Goal: Information Seeking & Learning: Learn about a topic

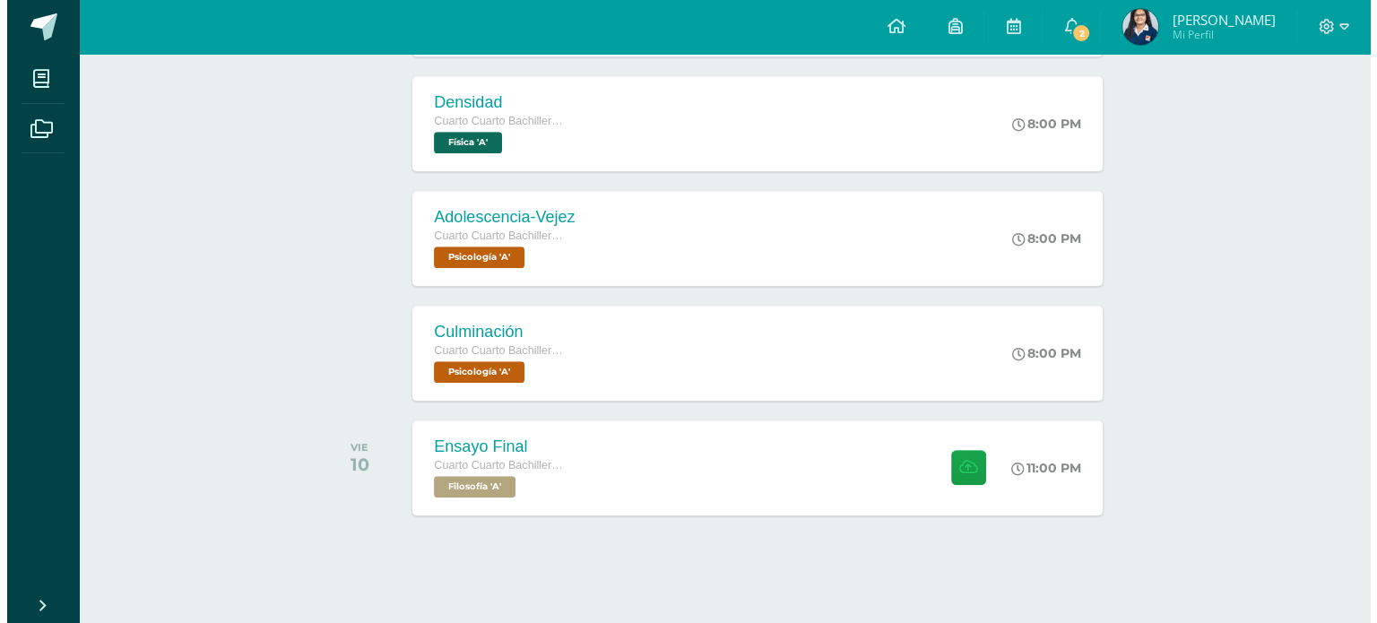
scroll to position [1201, 0]
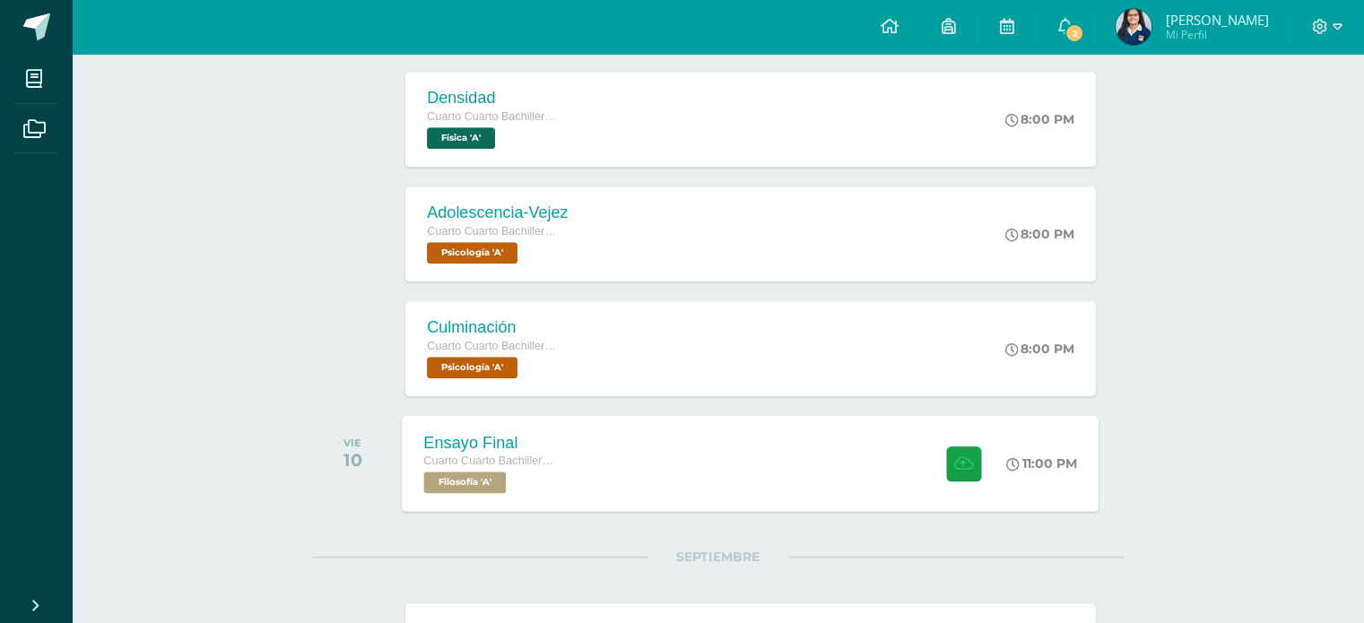
click at [741, 486] on div "Ensayo Final Cuarto Cuarto Bachillerato en Ciencias y Letras Filosofía 'A' 11:0…" at bounding box center [751, 463] width 697 height 96
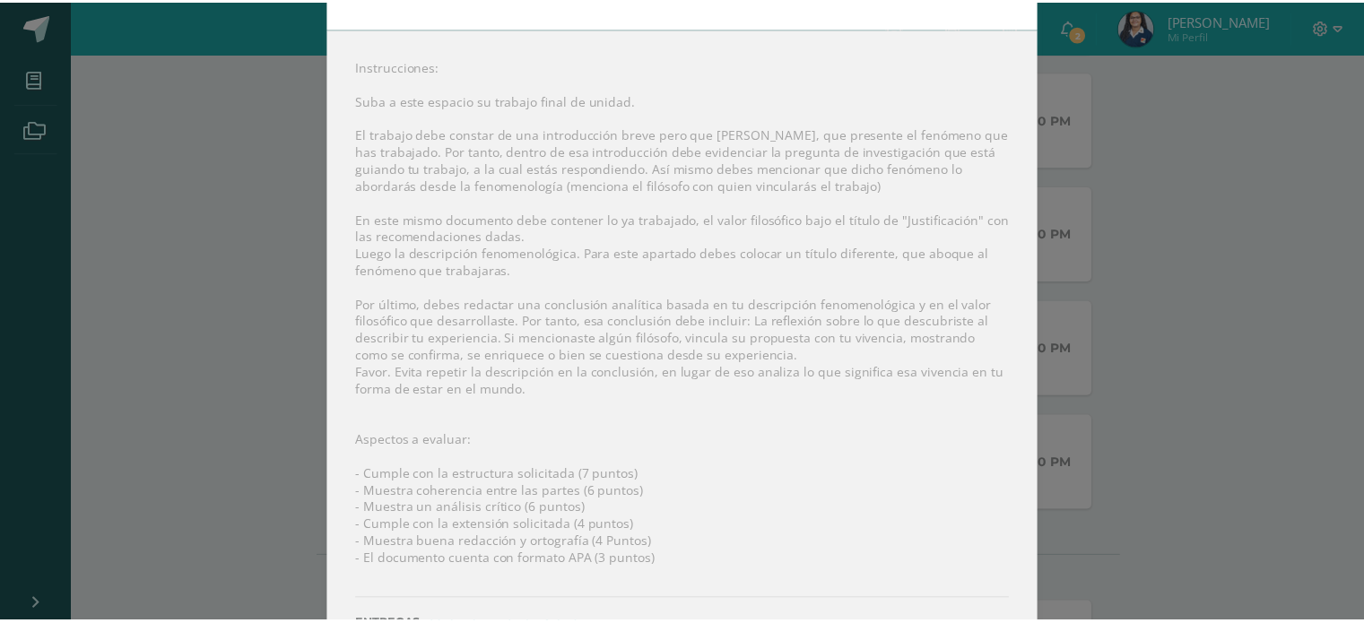
scroll to position [196, 0]
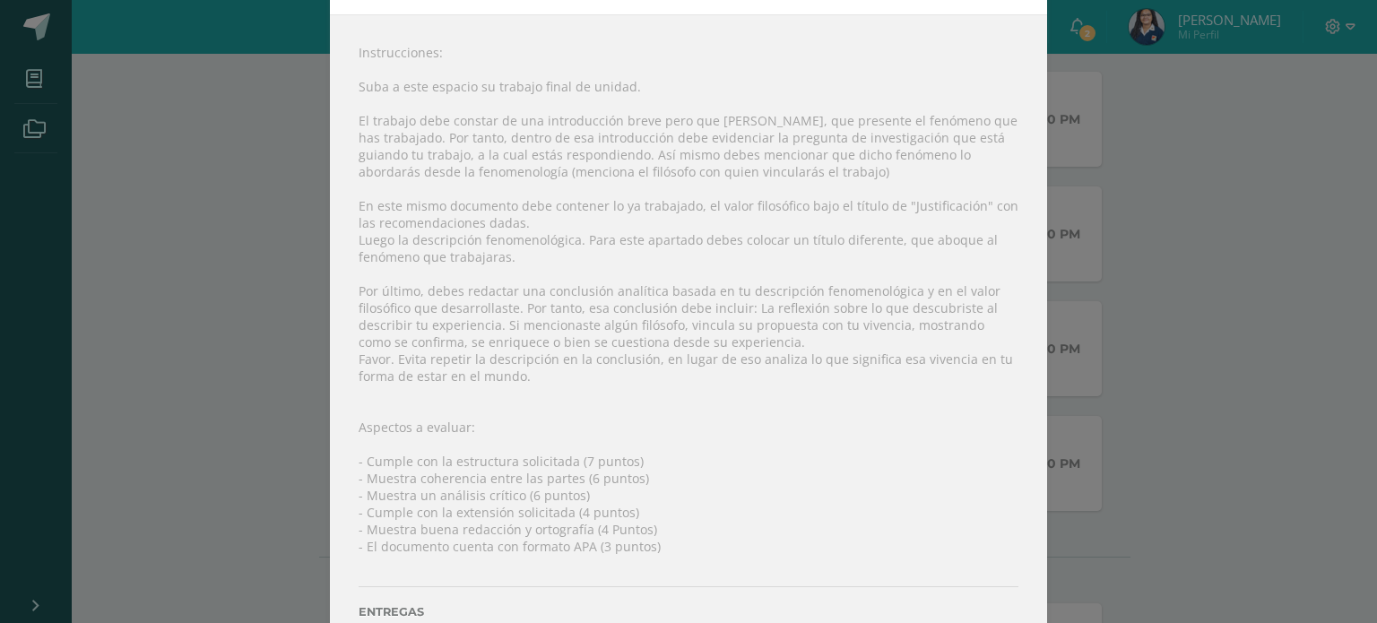
click at [1223, 167] on div "Ensayo Final Filosofía Fecha: Viernes 10 de Octubre Hora: 23:00 División: Traba…" at bounding box center [688, 247] width 1363 height 886
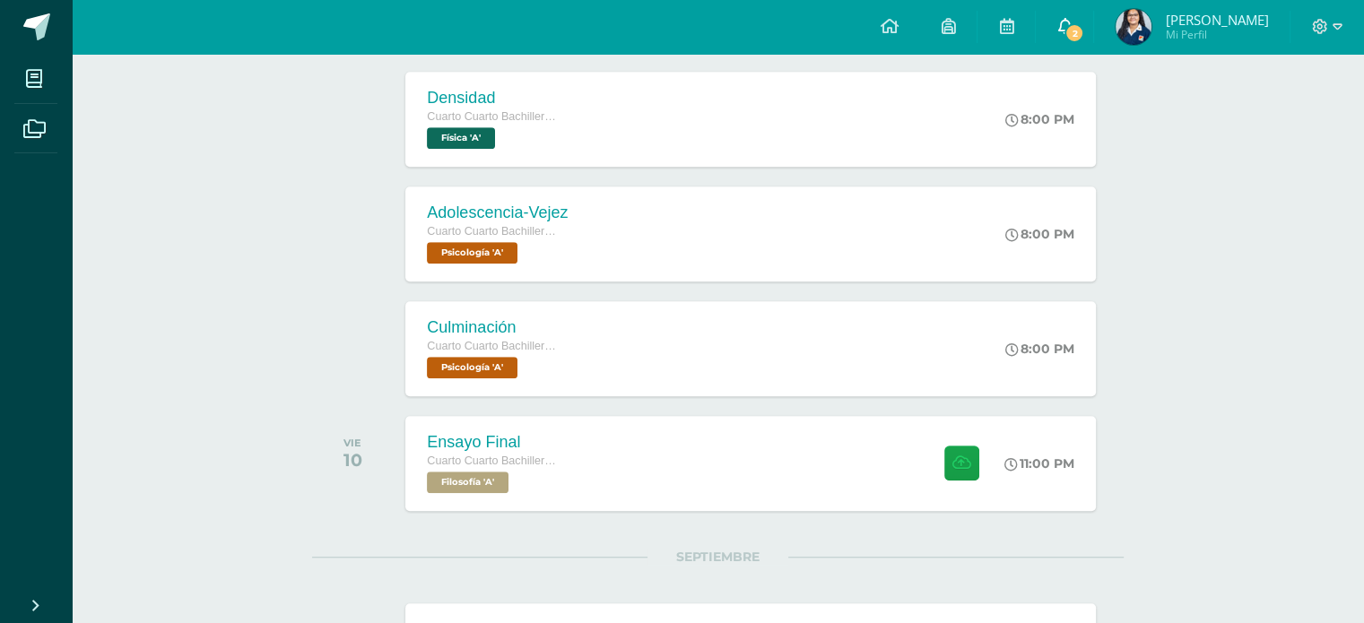
click at [1079, 39] on link "2" at bounding box center [1064, 27] width 57 height 54
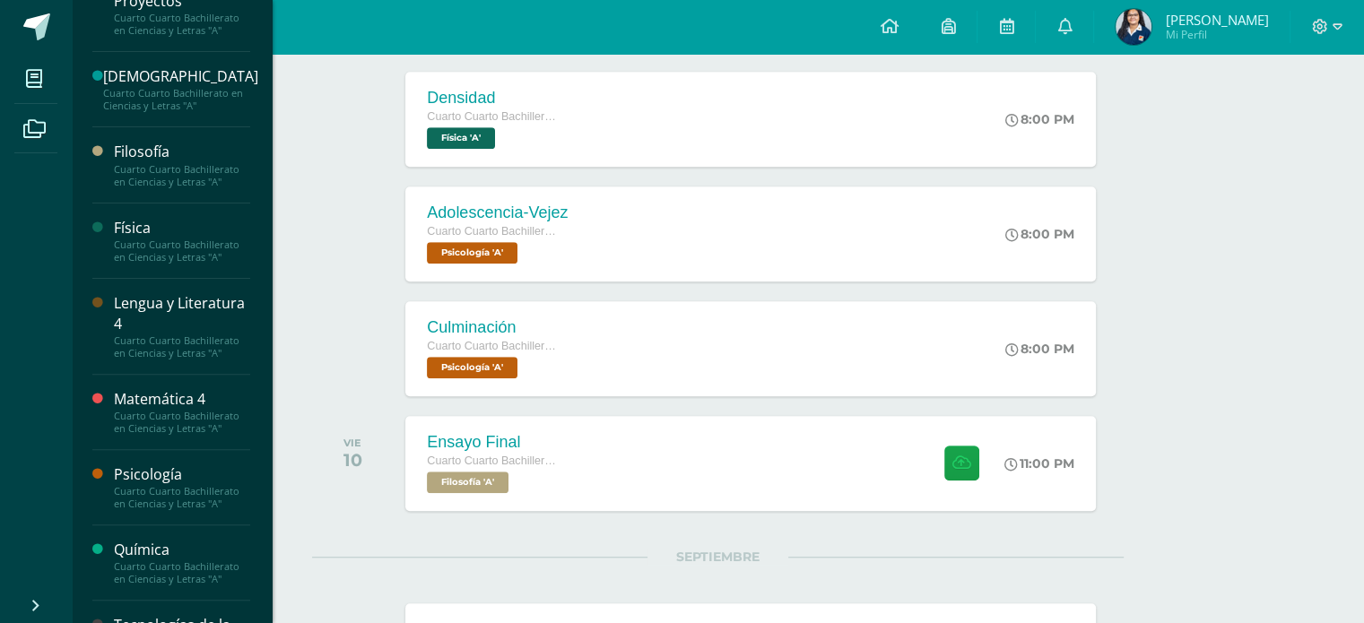
scroll to position [535, 0]
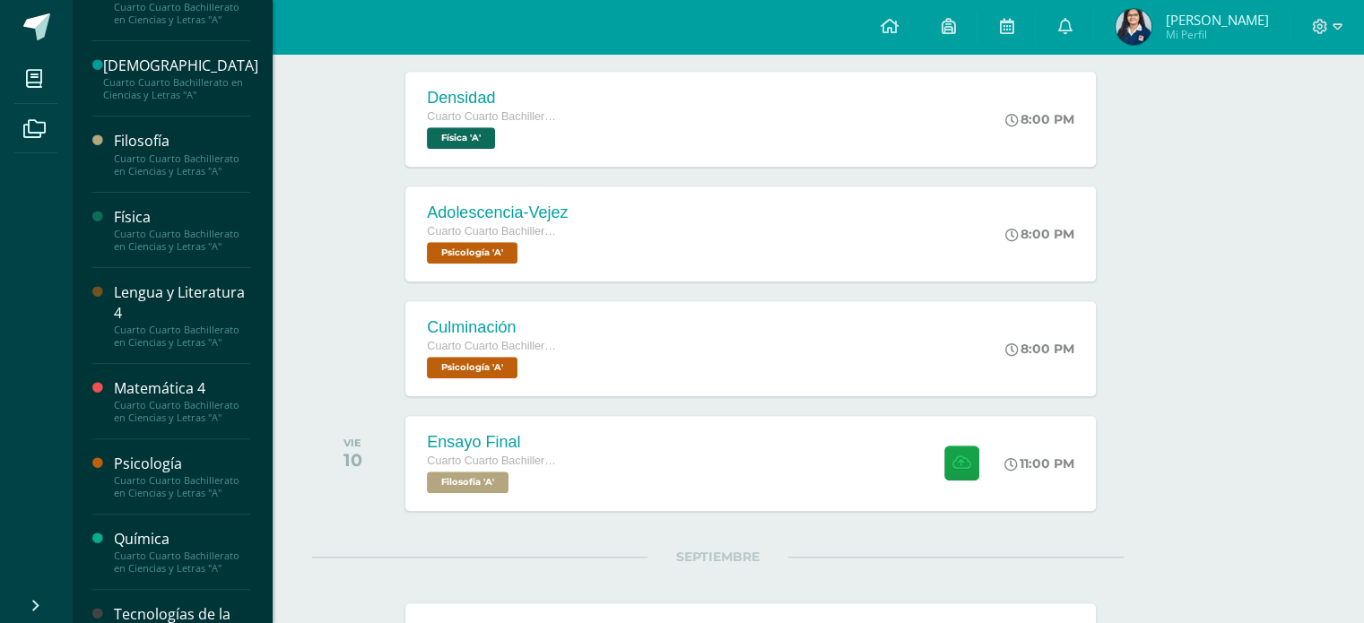
click at [195, 152] on div "Filosofía" at bounding box center [182, 141] width 136 height 21
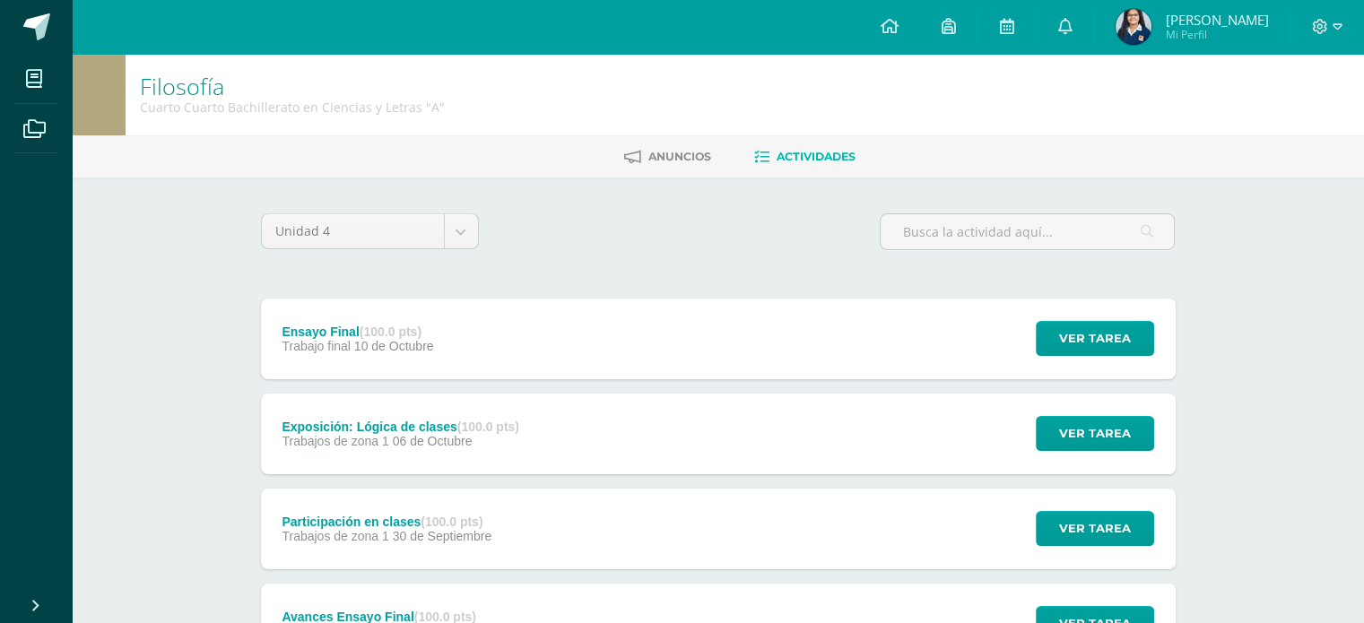
scroll to position [108, 0]
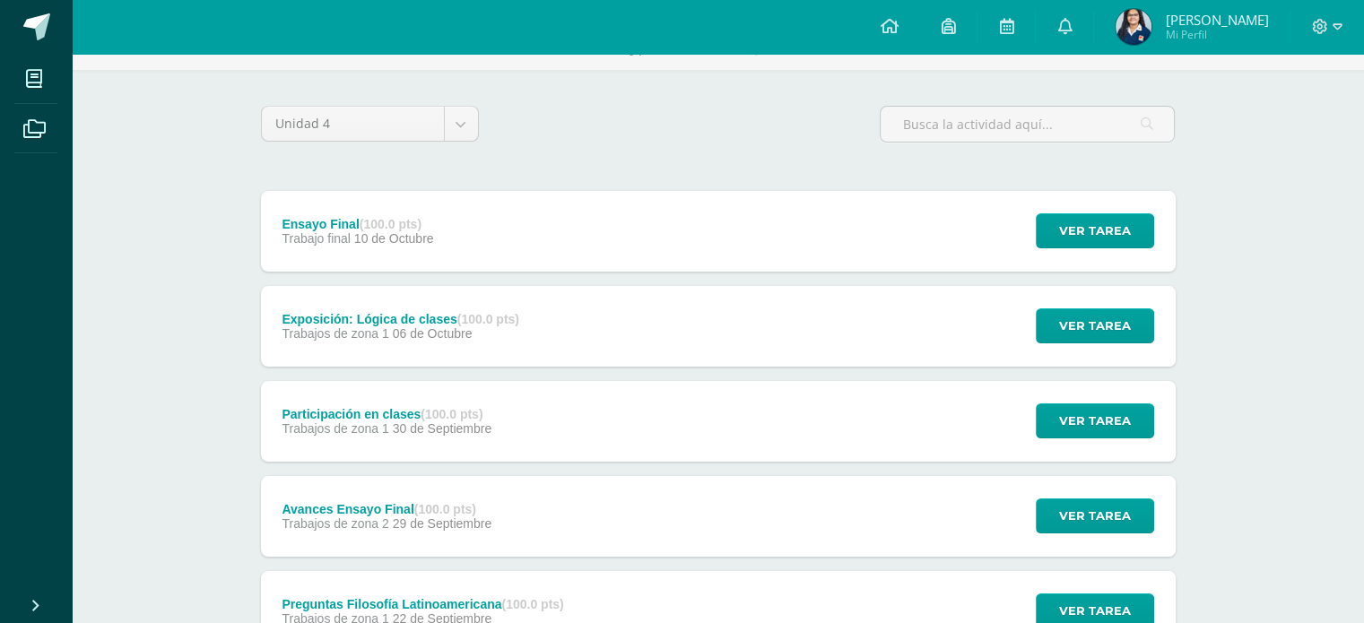
click at [785, 318] on div "Exposición: Lógica de clases (100.0 pts) Trabajos de zona 1 [DATE] Ver tarea Ex…" at bounding box center [718, 326] width 915 height 81
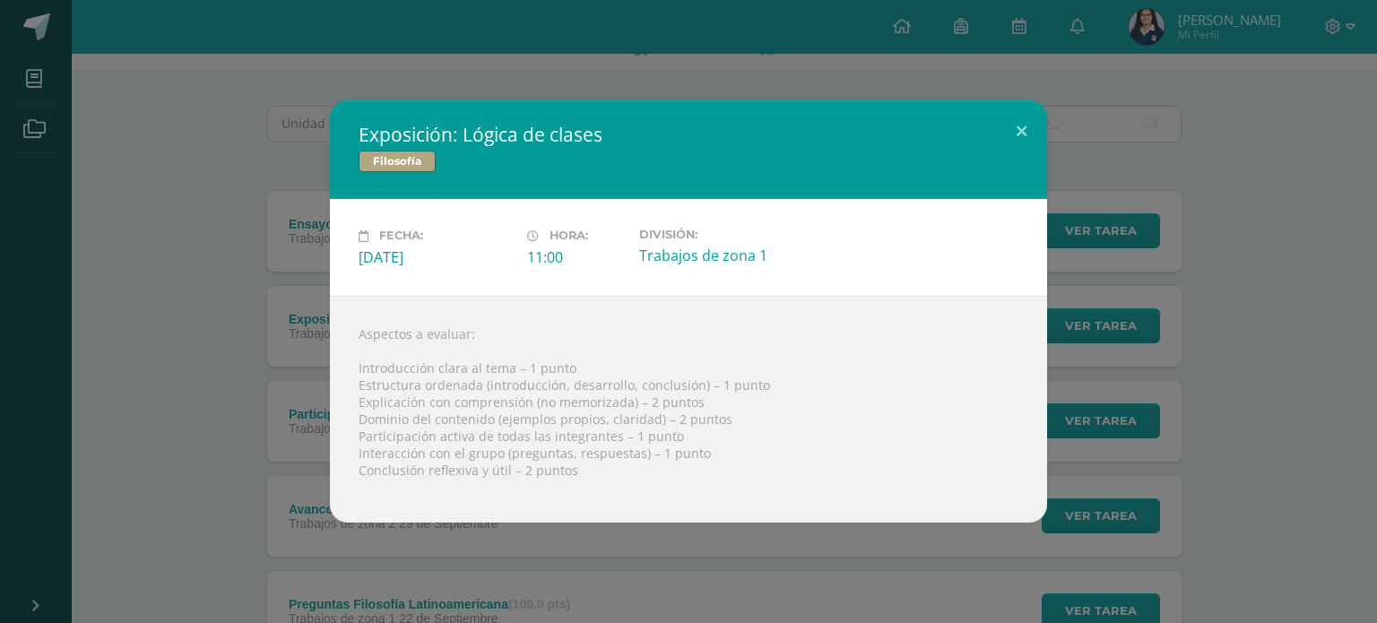
click at [1218, 241] on div "Exposición: Lógica de clases Filosofía Fecha: [DATE] Hora: 11:00 División:" at bounding box center [688, 310] width 1363 height 421
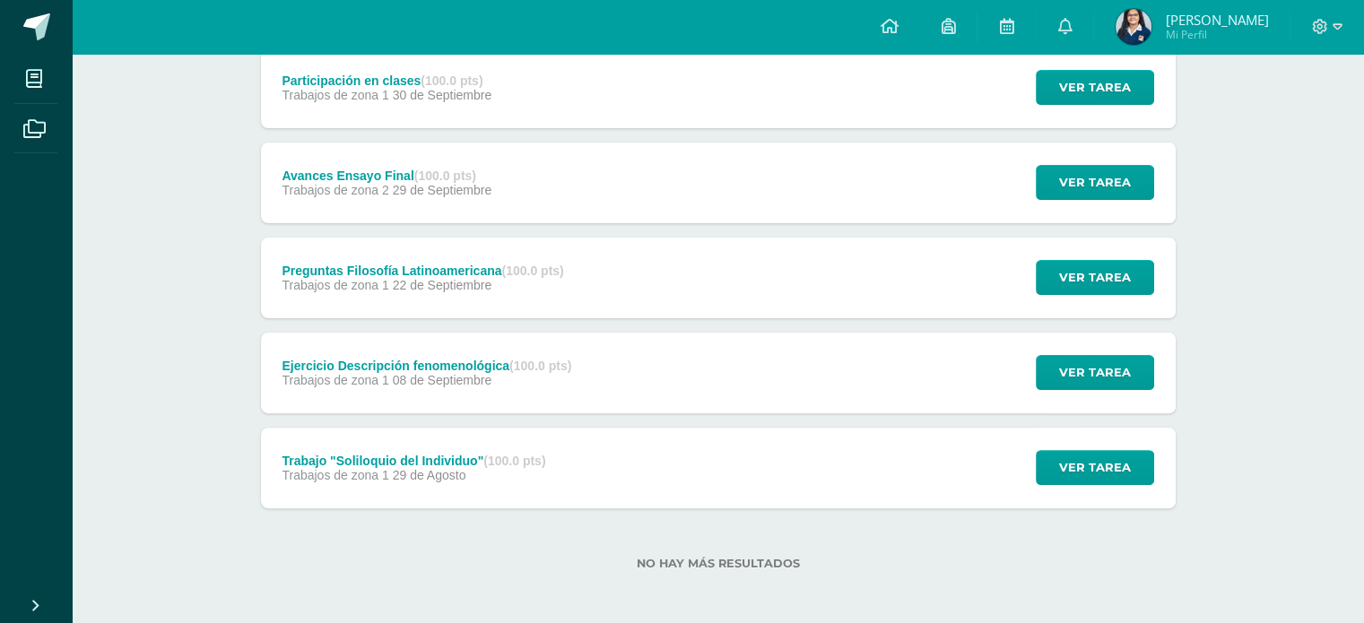
scroll to position [443, 0]
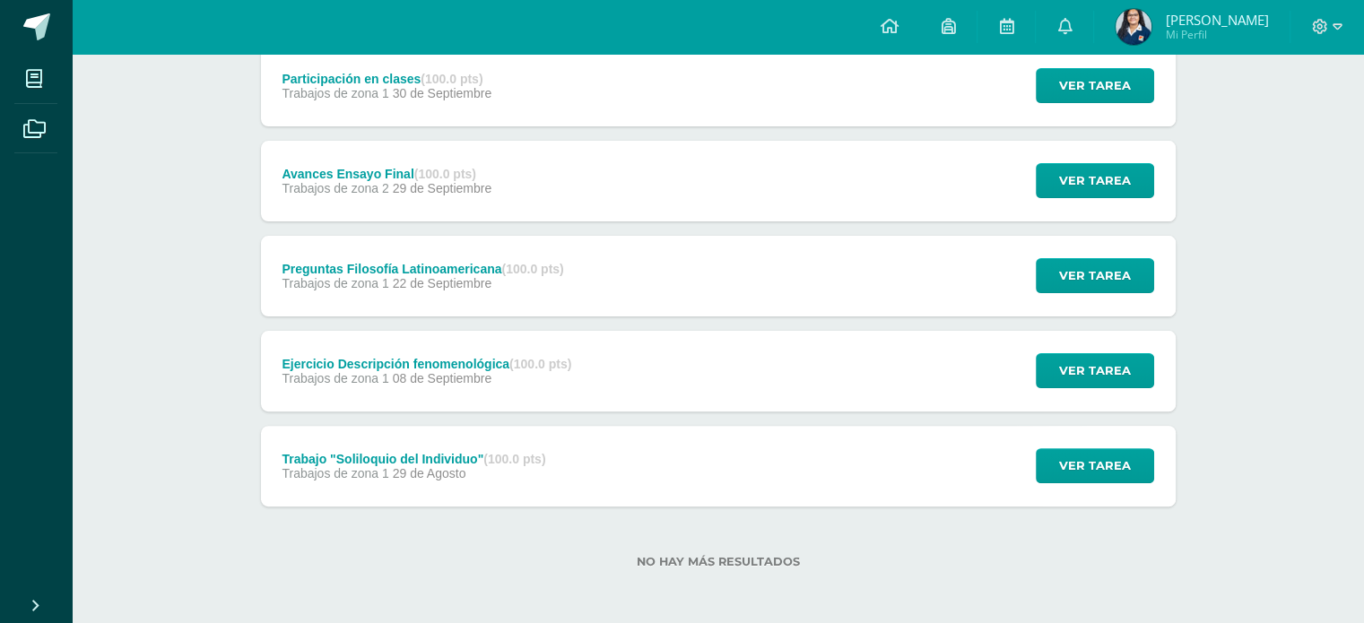
click at [835, 375] on div "Ejercicio Descripción fenomenológica (100.0 pts) Trabajos de zona 1 [DATE] Ver …" at bounding box center [718, 371] width 915 height 81
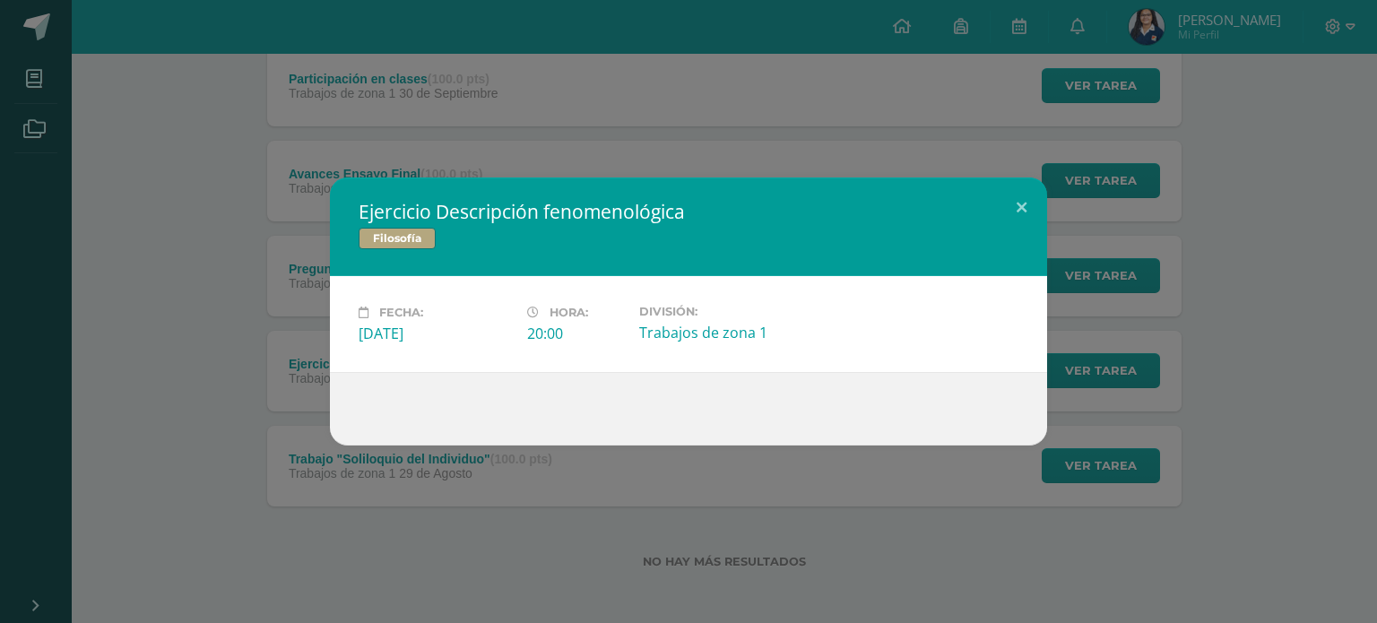
click at [820, 215] on h2 "Ejercicio Descripción fenomenológica" at bounding box center [689, 211] width 660 height 25
click at [827, 128] on div "Ejercicio Descripción fenomenológica Filosofía Fecha: [DATE] Hora: 20:00 Divisi…" at bounding box center [688, 311] width 1377 height 623
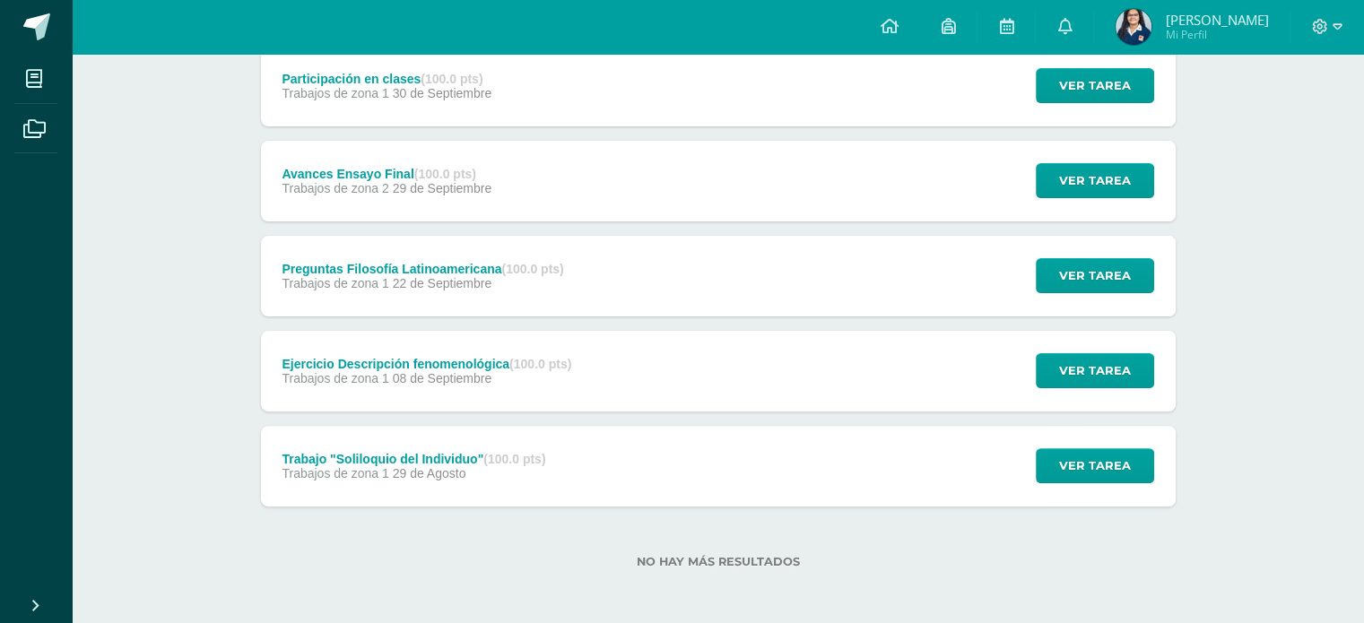
click at [832, 182] on div "Avances Ensayo Final (100.0 pts) Trabajos de zona 2 [DATE] Ver tarea Avances En…" at bounding box center [718, 181] width 915 height 81
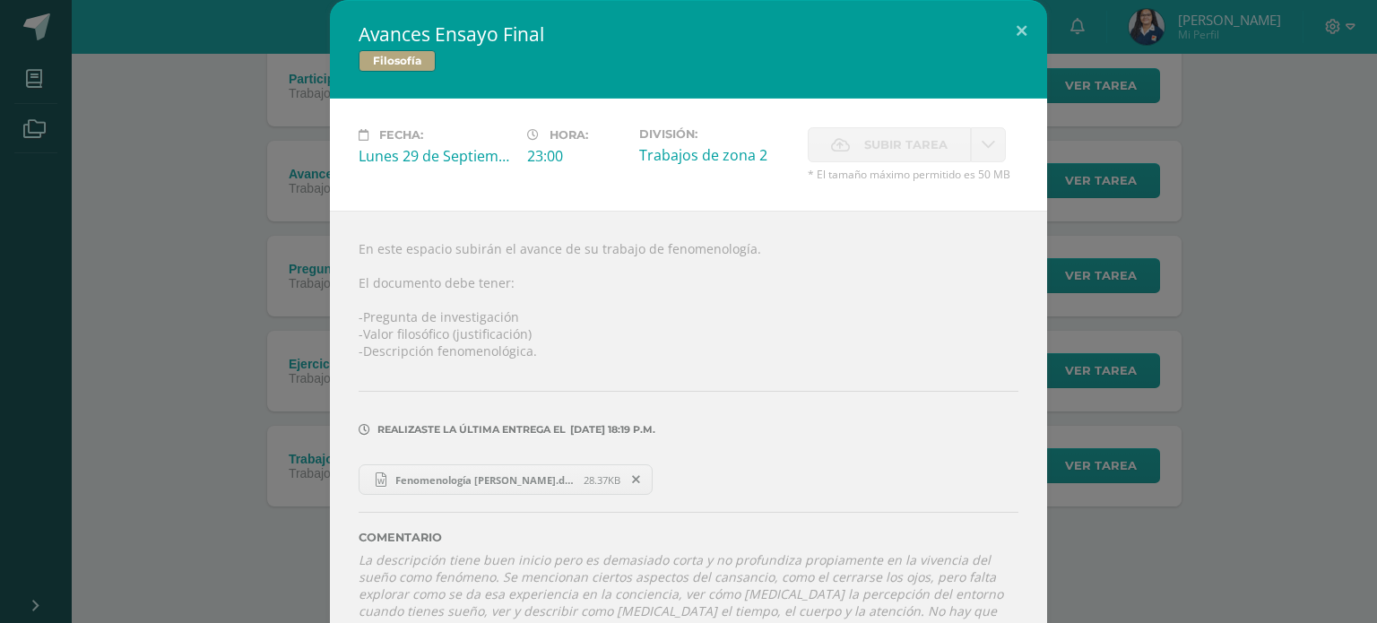
click at [473, 473] on span "Fenomenología [PERSON_NAME].docx" at bounding box center [484, 479] width 197 height 13
click at [1261, 156] on div "Avances Ensayo Final Filosofía Fecha: [DATE] Hora: 23:00 División: Subir tarea …" at bounding box center [688, 333] width 1363 height 666
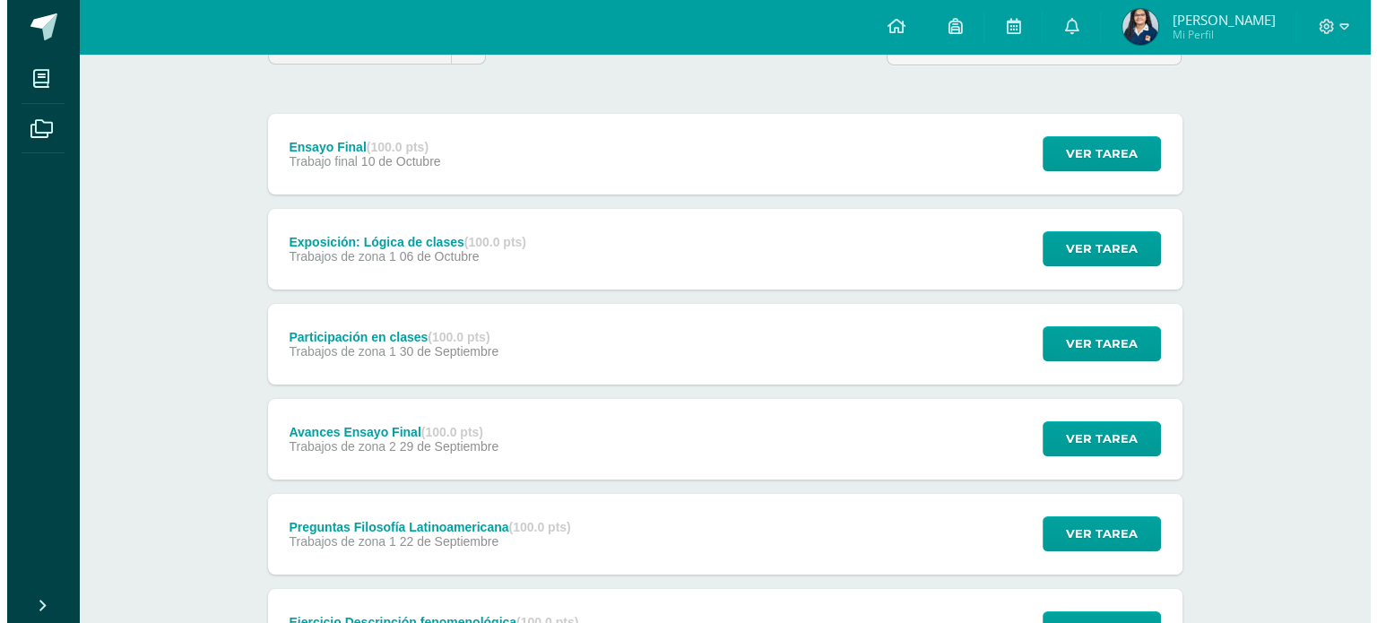
scroll to position [175, 0]
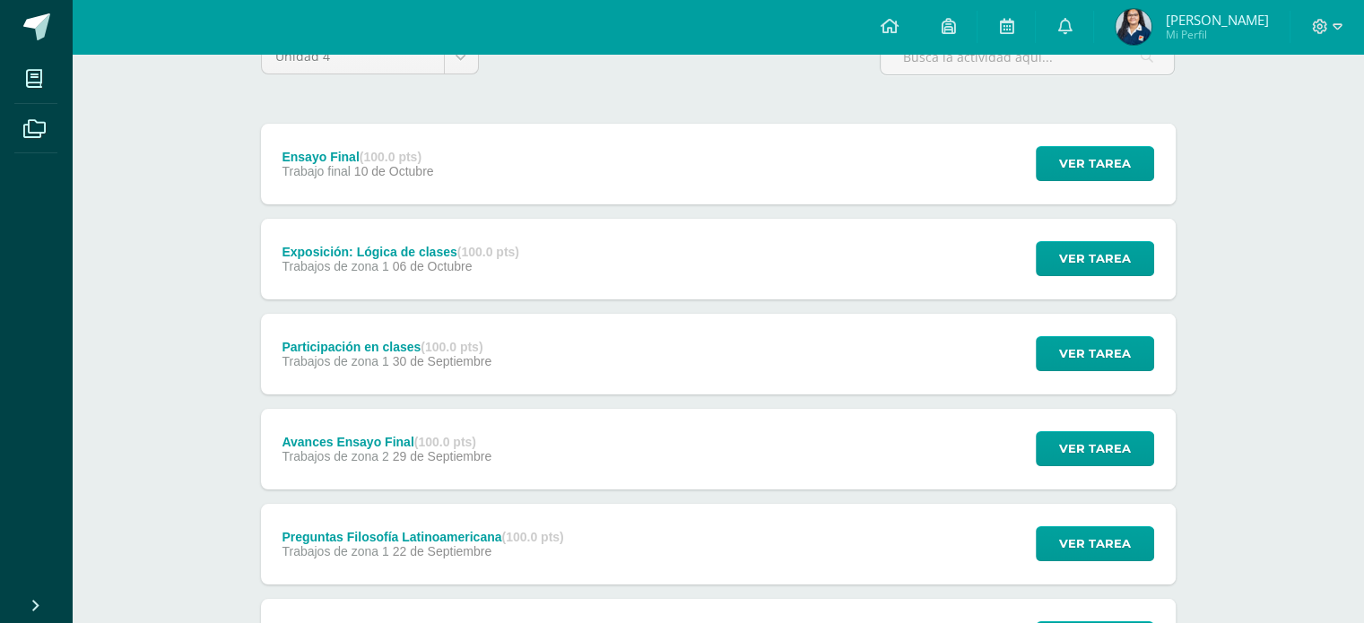
click at [665, 153] on div "Ensayo Final (100.0 pts) Trabajo final [DATE] Ver tarea Ensayo Final Filosofía …" at bounding box center [718, 164] width 915 height 81
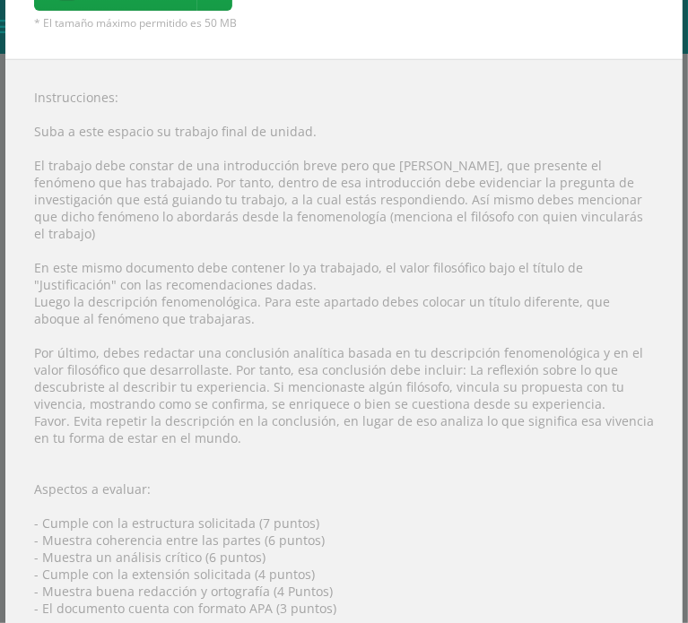
scroll to position [205, 0]
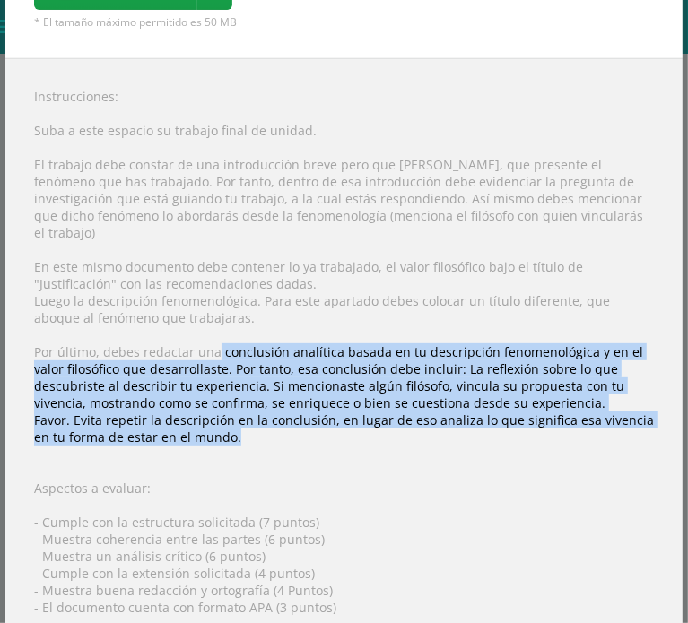
drag, startPoint x: 214, startPoint y: 336, endPoint x: 236, endPoint y: 429, distance: 95.7
click at [236, 429] on div "Instrucciones: Suba a este espacio su trabajo final de unidad. El trabajo debe …" at bounding box center [343, 404] width 677 height 692
copy div "conclusión analítica basada en tu descripción fenomenológica y en el valor filo…"
